Goal: Information Seeking & Learning: Learn about a topic

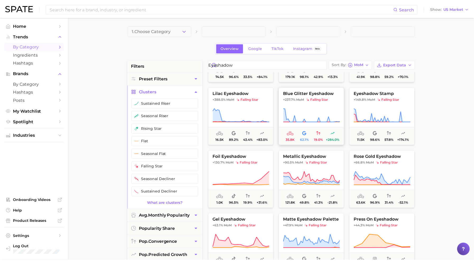
scroll to position [53, 0]
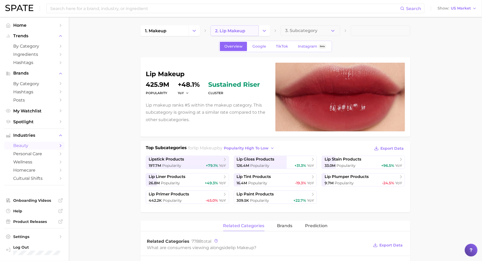
click at [236, 33] on span "2. lip makeup" at bounding box center [230, 30] width 30 height 5
click at [261, 31] on icon "Change Category" at bounding box center [264, 31] width 6 height 6
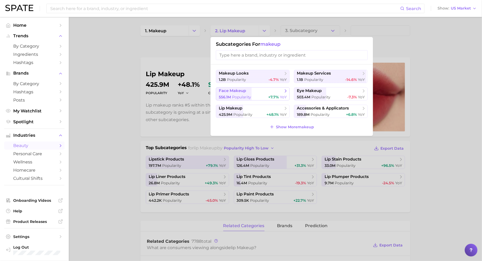
click at [251, 90] on span "face makeup" at bounding box center [251, 90] width 64 height 5
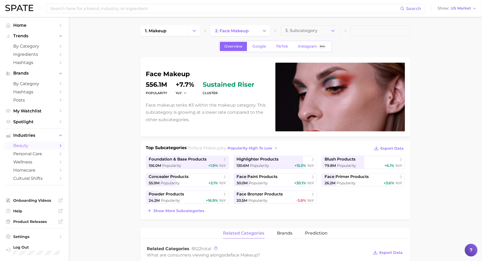
click at [316, 31] on span "3. Subcategory" at bounding box center [301, 30] width 32 height 5
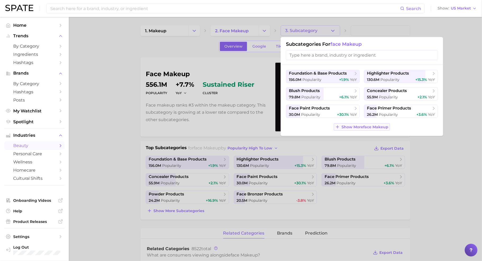
click at [360, 127] on span "Show More face makeup" at bounding box center [364, 127] width 47 height 4
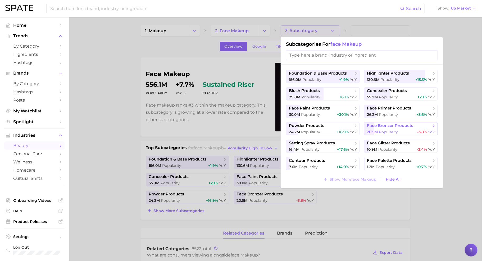
click at [387, 130] on span "Popularity" at bounding box center [387, 132] width 19 height 5
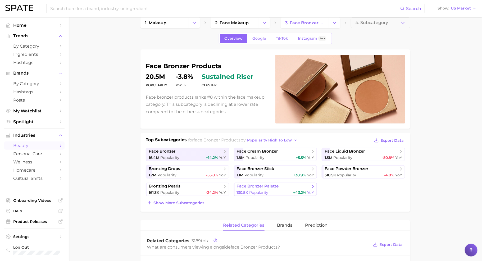
scroll to position [24, 0]
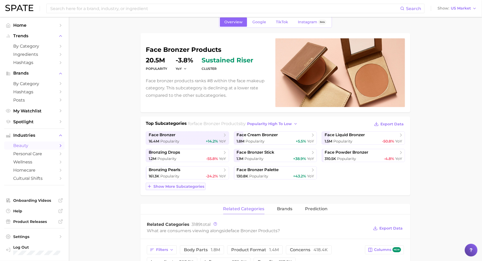
click at [202, 187] on span "Show more subcategories" at bounding box center [178, 186] width 51 height 4
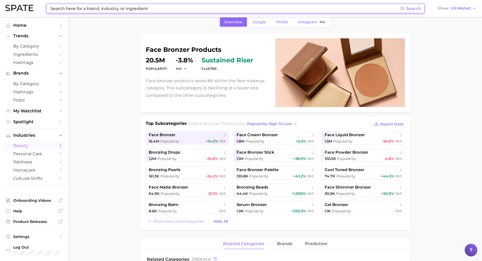
click at [68, 4] on div "Search" at bounding box center [235, 9] width 378 height 10
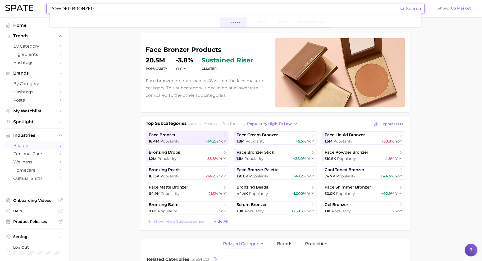
type input "POWDER BRONZER"
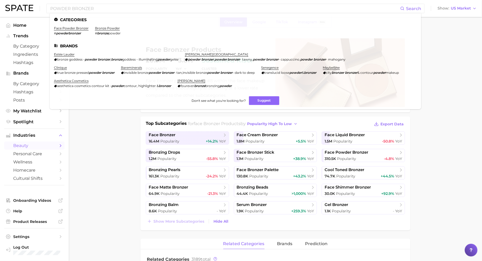
drag, startPoint x: 93, startPoint y: 137, endPoint x: 81, endPoint y: 131, distance: 12.6
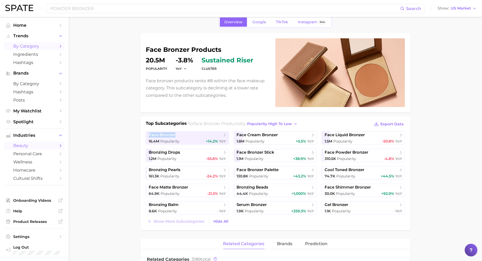
click at [18, 49] on span "by Category" at bounding box center [34, 46] width 42 height 5
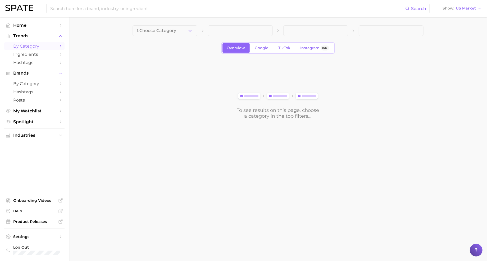
click at [190, 27] on button "1. Choose Category" at bounding box center [164, 30] width 65 height 11
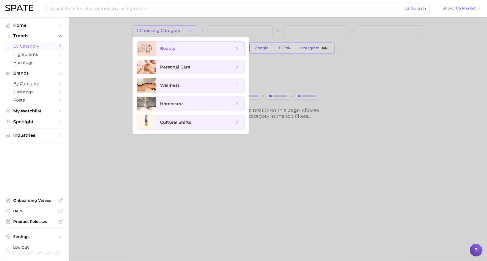
click at [194, 48] on span "beauty" at bounding box center [197, 49] width 74 height 6
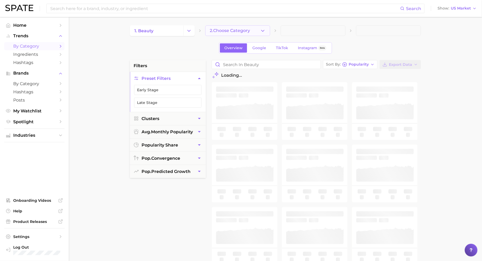
click at [253, 32] on button "2. Choose Category" at bounding box center [237, 30] width 65 height 11
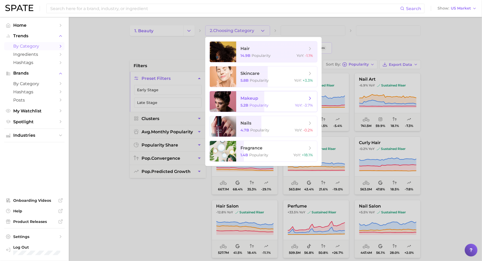
click at [272, 100] on span "makeup" at bounding box center [273, 98] width 67 height 6
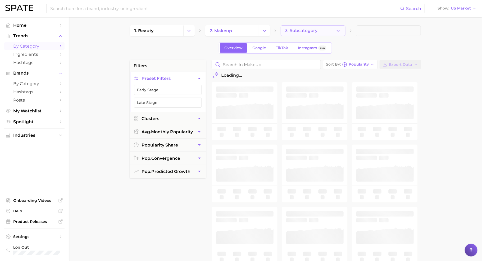
click at [302, 33] on button "3. Subcategory" at bounding box center [312, 30] width 65 height 11
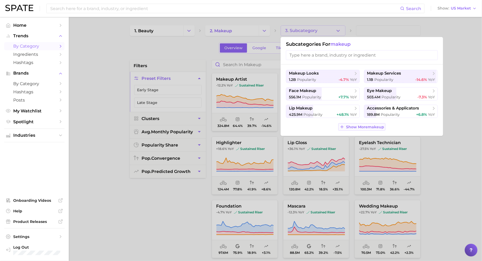
click at [355, 128] on span "Show More makeup" at bounding box center [365, 127] width 38 height 4
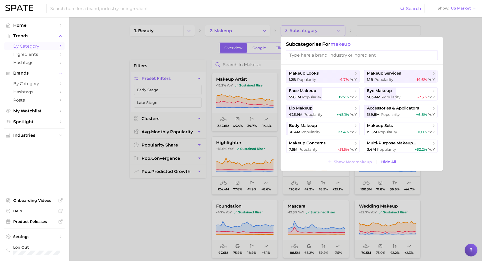
click at [113, 112] on div at bounding box center [241, 130] width 482 height 261
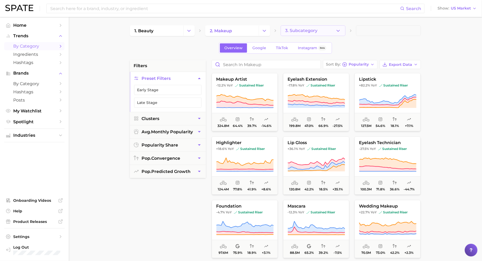
click at [312, 35] on button "3. Subcategory" at bounding box center [312, 30] width 65 height 11
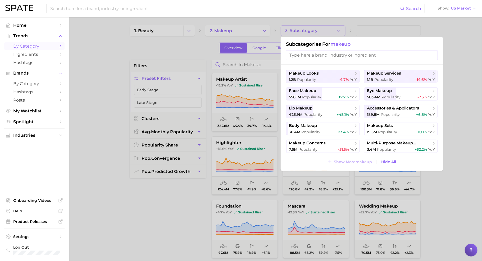
click at [127, 214] on div at bounding box center [241, 130] width 482 height 261
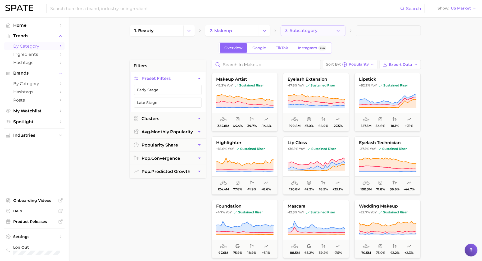
click at [284, 32] on button "3. Subcategory" at bounding box center [312, 30] width 65 height 11
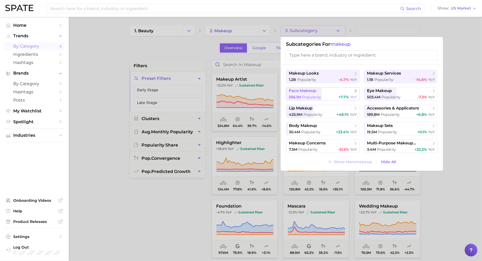
click at [339, 91] on span "face makeup" at bounding box center [321, 90] width 64 height 5
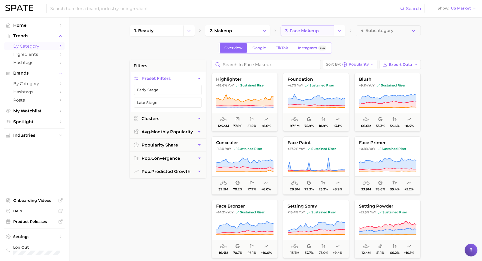
click at [330, 31] on link "3. face makeup" at bounding box center [306, 30] width 53 height 11
click at [340, 32] on icon "Change Category" at bounding box center [340, 31] width 6 height 6
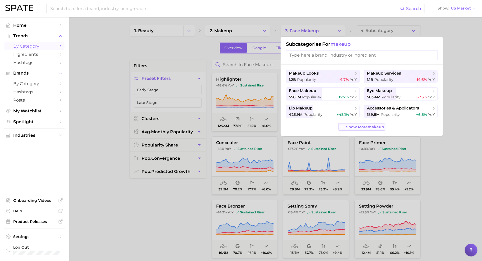
click at [374, 125] on span "Show More makeup" at bounding box center [365, 127] width 38 height 4
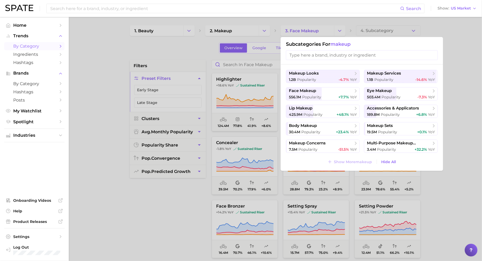
click at [452, 68] on div at bounding box center [241, 130] width 482 height 261
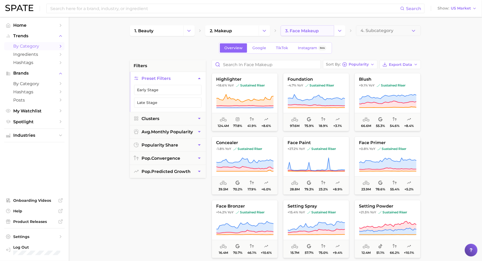
click at [308, 35] on link "3. face makeup" at bounding box center [306, 30] width 53 height 11
click at [344, 33] on button "Change Category" at bounding box center [339, 30] width 11 height 11
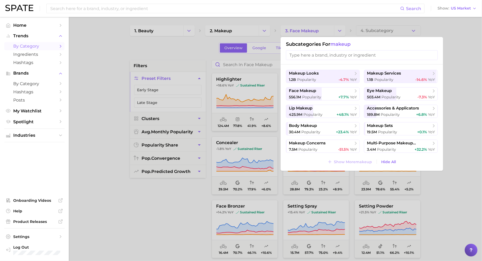
click at [376, 30] on div at bounding box center [241, 130] width 482 height 261
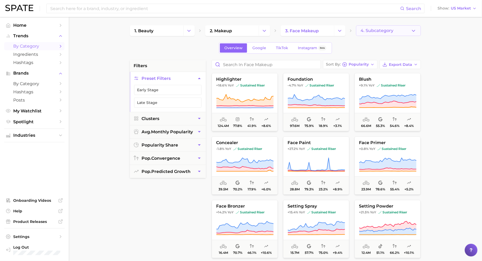
click at [381, 31] on span "4. Subcategory" at bounding box center [376, 30] width 33 height 5
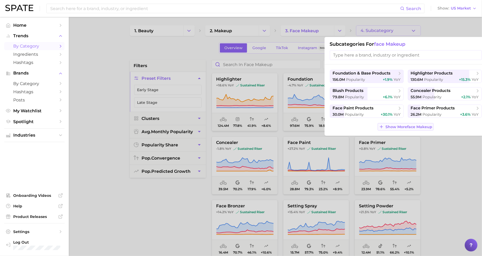
click at [415, 130] on button "Show More face makeup" at bounding box center [405, 126] width 56 height 7
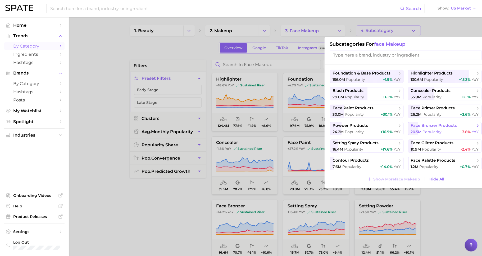
click at [433, 125] on span "face bronzer products" at bounding box center [433, 125] width 46 height 5
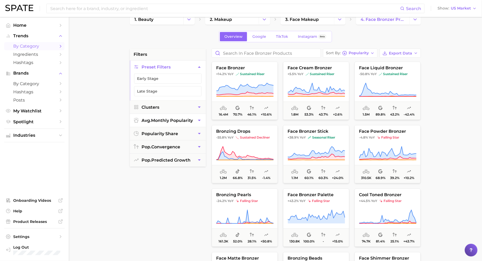
scroll to position [12, 0]
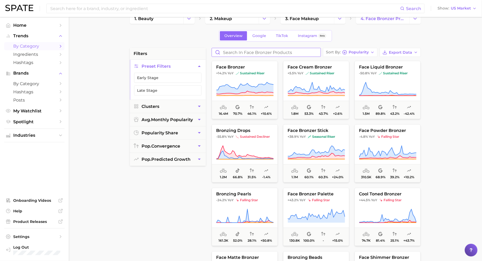
click at [252, 50] on input "Search in face bronzer products" at bounding box center [266, 52] width 109 height 8
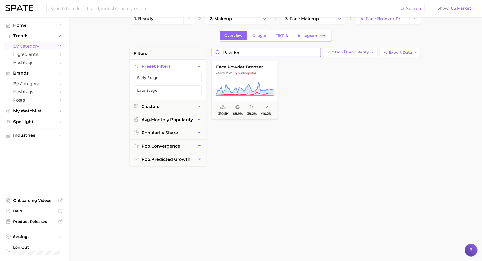
click at [225, 53] on input "powder" at bounding box center [266, 52] width 109 height 8
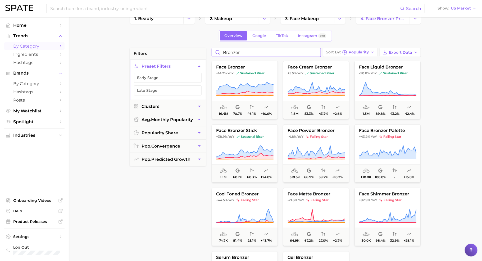
type input "bronzer"
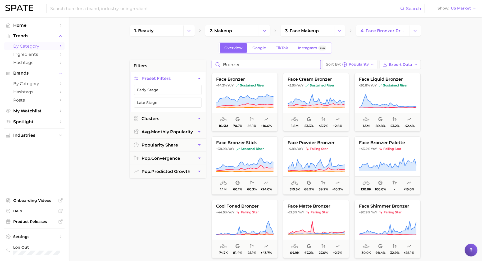
click at [318, 64] on input "bronzer" at bounding box center [266, 64] width 109 height 8
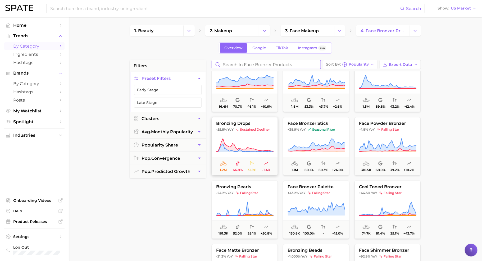
scroll to position [20, 0]
click at [387, 33] on span "4. face bronzer products" at bounding box center [382, 30] width 44 height 5
click at [415, 31] on polyline "Change Category" at bounding box center [414, 30] width 3 height 1
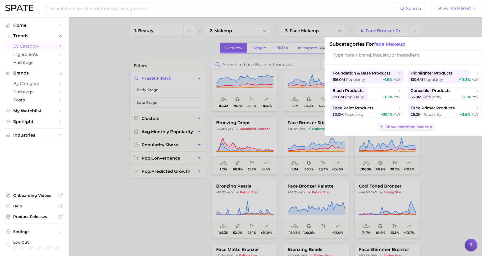
click at [410, 128] on span "Show More face makeup" at bounding box center [408, 127] width 47 height 4
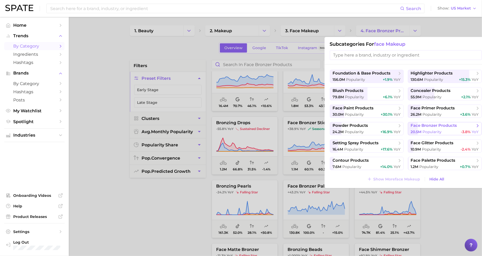
click at [438, 130] on span "Popularity" at bounding box center [431, 132] width 19 height 5
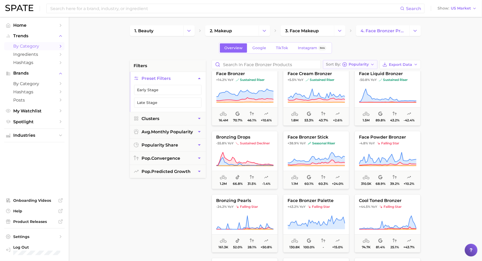
scroll to position [0, 0]
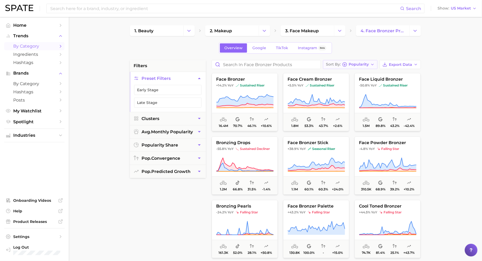
click at [372, 62] on icon "button" at bounding box center [372, 64] width 4 height 4
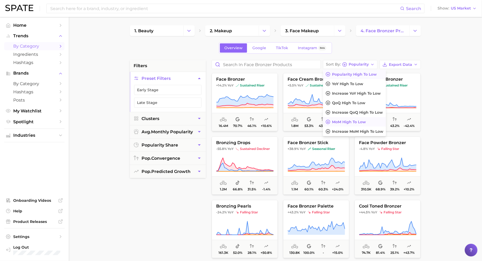
click at [376, 120] on button "MoM high to low" at bounding box center [354, 122] width 63 height 10
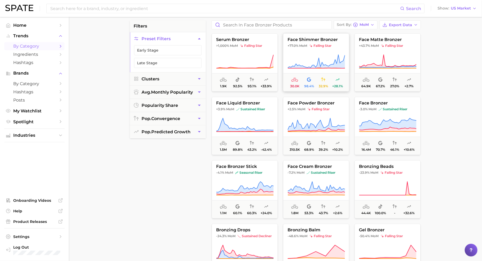
scroll to position [30, 0]
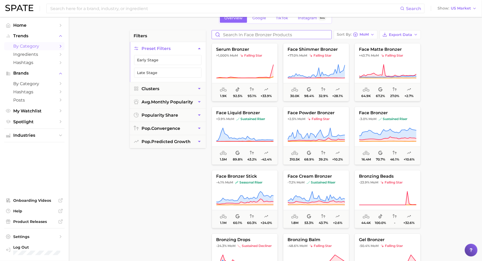
click at [275, 34] on input "Search in face bronzer products" at bounding box center [271, 34] width 119 height 8
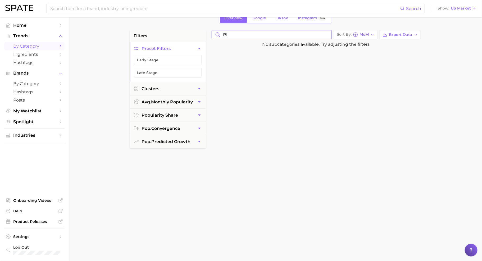
type input "b"
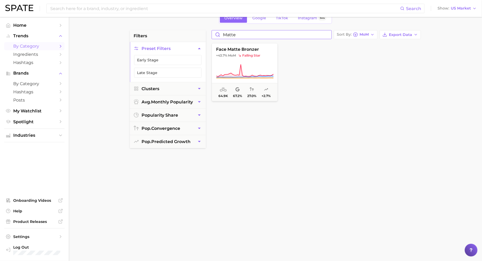
type input "matte"
